Goal: Information Seeking & Learning: Understand process/instructions

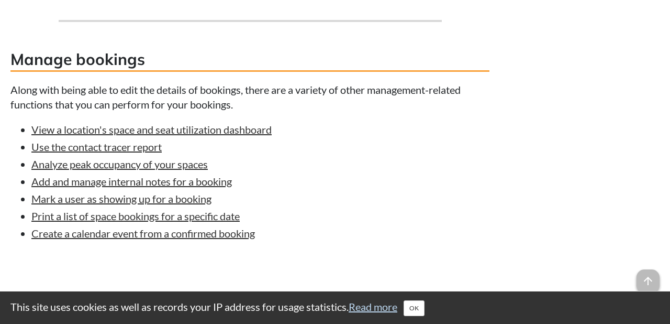
scroll to position [1076, 0]
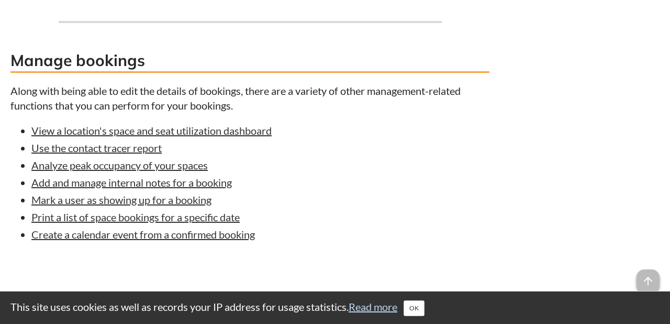
click at [417, 235] on ul "View a location's space and seat utilization dashboard Use the contact tracer r…" at bounding box center [249, 182] width 479 height 118
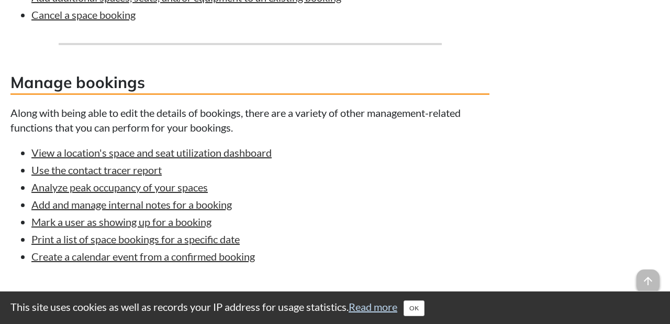
scroll to position [1054, 0]
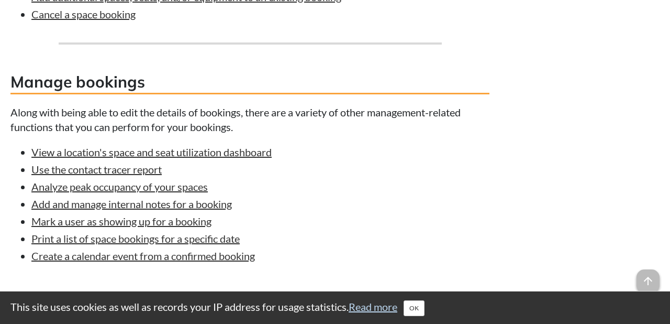
click at [307, 94] on h3 "Manage bookings" at bounding box center [249, 83] width 479 height 24
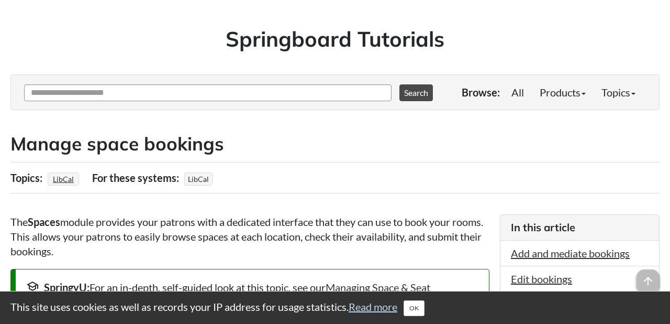
scroll to position [53, 0]
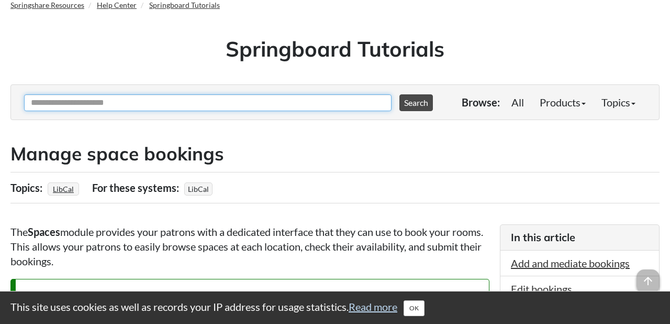
click at [306, 97] on input "Ask Another Question" at bounding box center [207, 102] width 367 height 17
type input "**********"
click at [399, 94] on button "Search" at bounding box center [416, 102] width 34 height 17
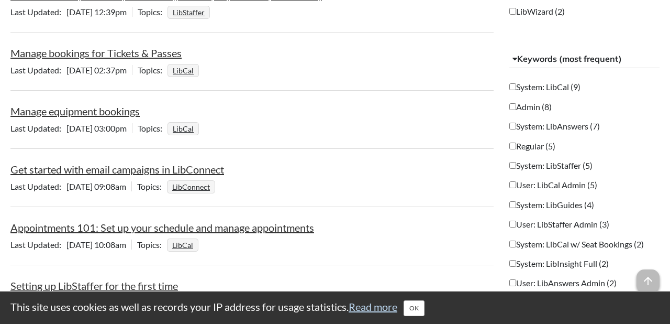
scroll to position [522, 0]
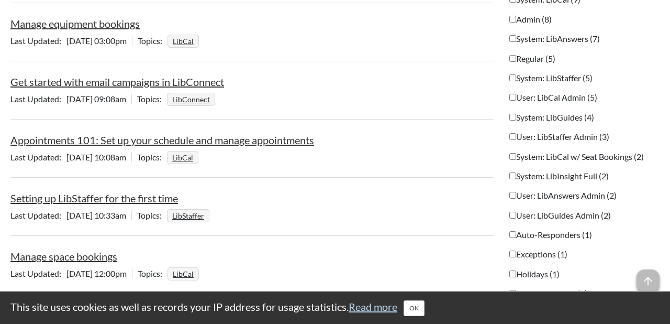
click at [251, 90] on li "Get started with email campaigns in LibConnect Last Updated Nov 08 2022, 09:08a…" at bounding box center [251, 91] width 483 height 55
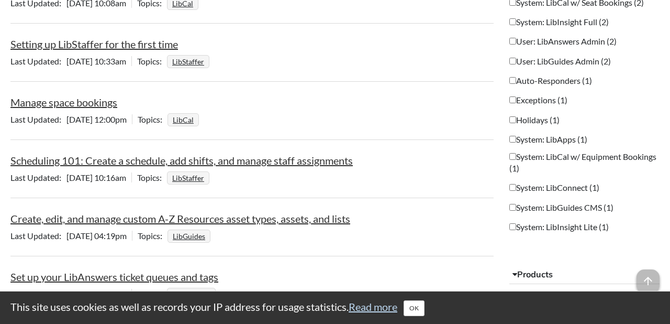
scroll to position [683, 0]
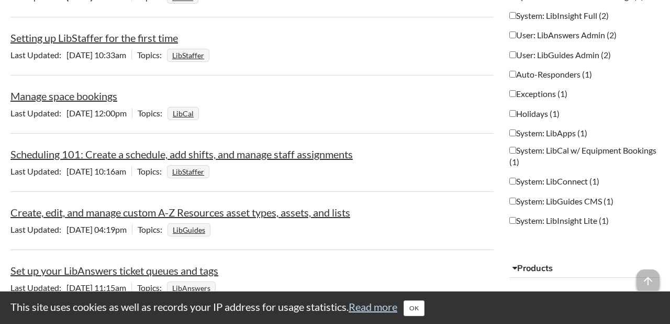
click at [42, 117] on span "Last Updated" at bounding box center [38, 113] width 56 height 10
click at [46, 98] on link "Manage space bookings" at bounding box center [63, 96] width 107 height 13
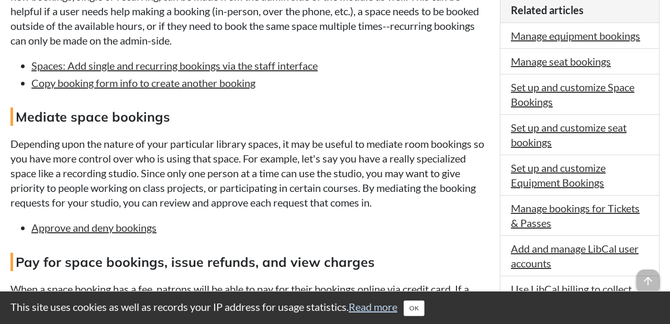
scroll to position [495, 0]
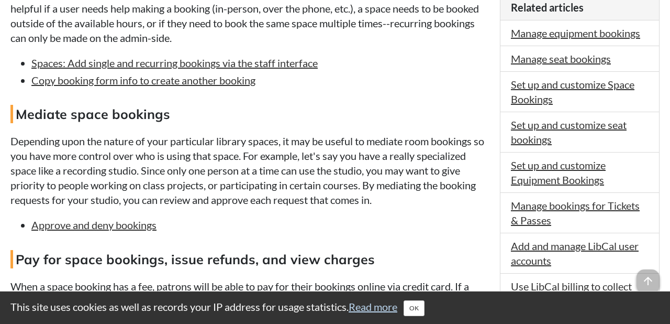
click at [86, 236] on div "The Spaces module provides your patrons with a dedicated interface that they ca…" at bounding box center [249, 308] width 479 height 1050
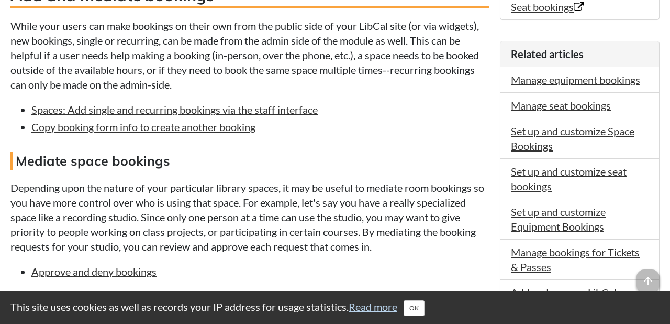
scroll to position [463, 0]
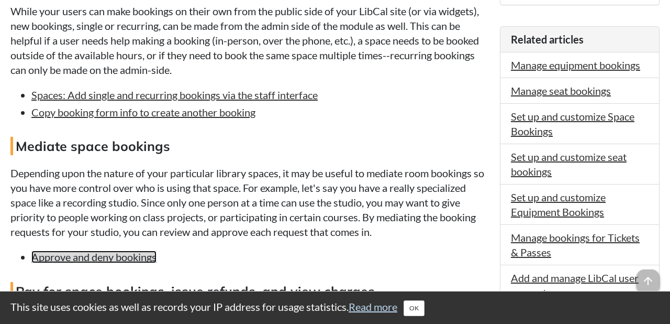
click at [68, 263] on link "Approve and deny bookings" at bounding box center [93, 256] width 125 height 13
